Goal: Task Accomplishment & Management: Complete application form

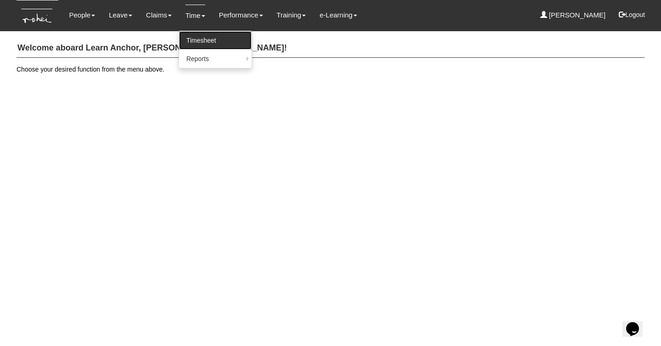
click at [196, 38] on link "Timesheet" at bounding box center [215, 40] width 73 height 18
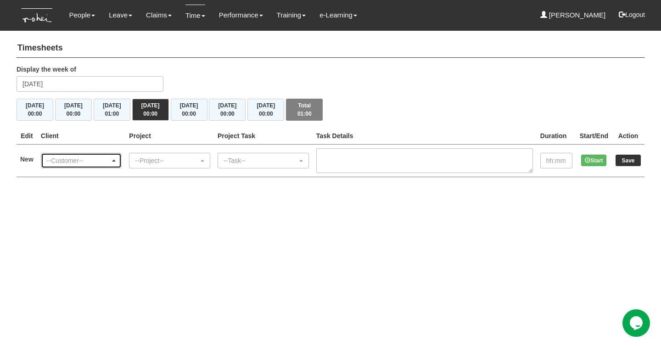
click at [84, 161] on div "--Customer--" at bounding box center [79, 160] width 64 height 9
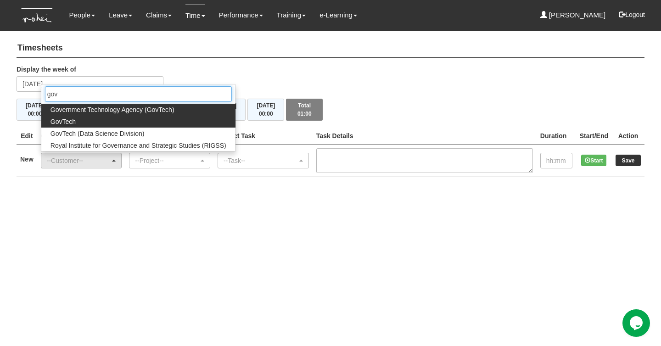
type input "gov"
click at [88, 123] on link "GovTech" at bounding box center [138, 122] width 194 height 12
select select "427"
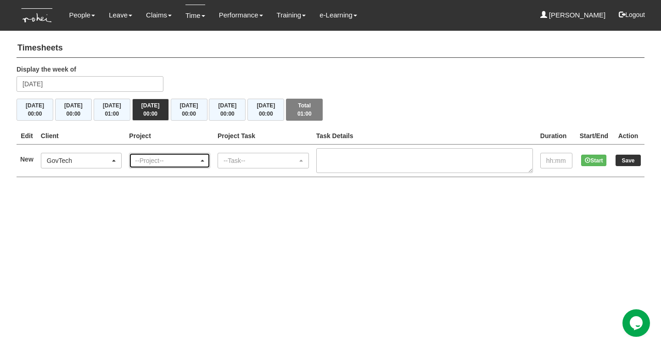
click at [167, 159] on div "--Project--" at bounding box center [167, 160] width 64 height 9
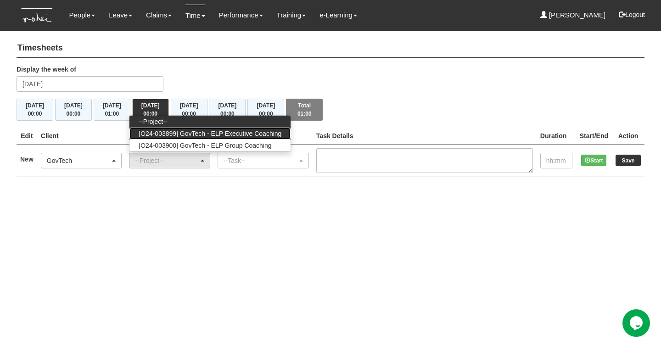
click at [222, 132] on span "[O24-003899] GovTech - ELP Executive Coaching" at bounding box center [210, 133] width 143 height 9
select select "2540"
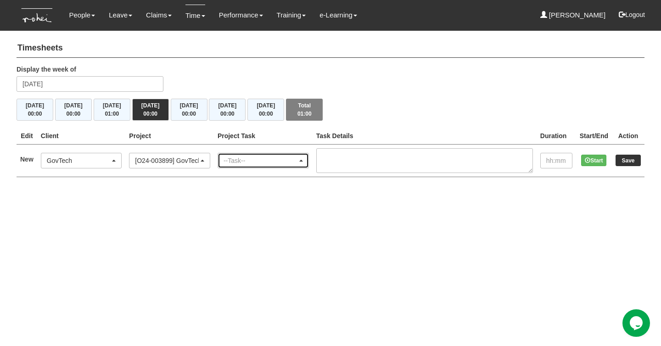
click at [257, 161] on div "--Task--" at bounding box center [260, 160] width 74 height 9
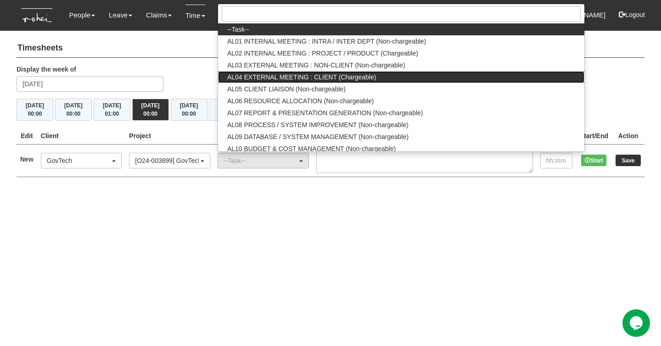
click at [373, 77] on span "AL04 EXTERNAL MEETING : CLIENT (Chargeable)" at bounding box center [301, 77] width 149 height 9
select select "43"
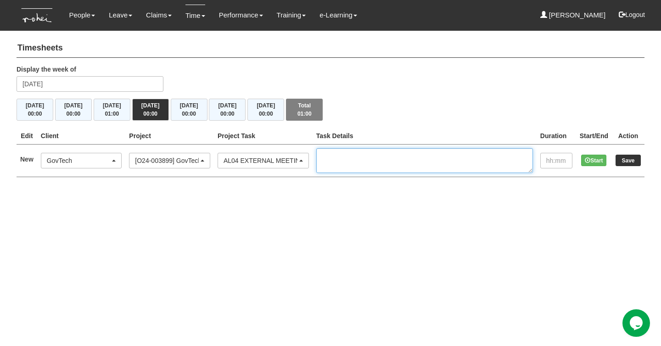
click at [363, 158] on textarea at bounding box center [424, 160] width 217 height 25
type textarea "a"
type textarea "EC 2/2 Cohort 10 - [PERSON_NAME] Eng"
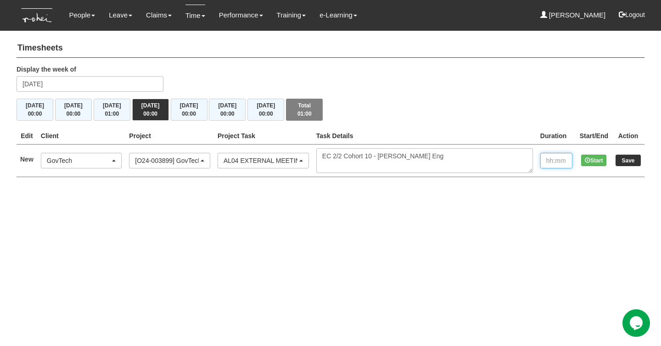
click at [553, 159] on input "text" at bounding box center [556, 161] width 32 height 16
type input "1:00"
click at [632, 162] on input "Save" at bounding box center [627, 160] width 25 height 11
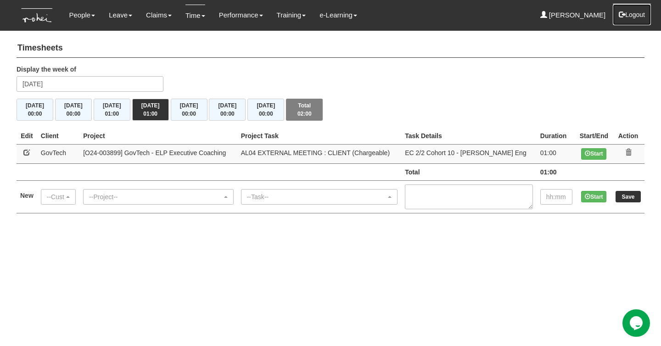
click at [634, 15] on button "Logout" at bounding box center [631, 15] width 39 height 22
